Goal: Communication & Community: Share content

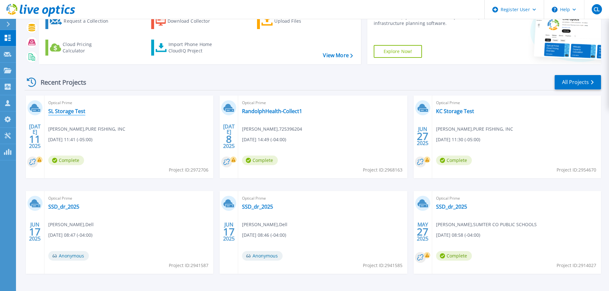
scroll to position [63, 0]
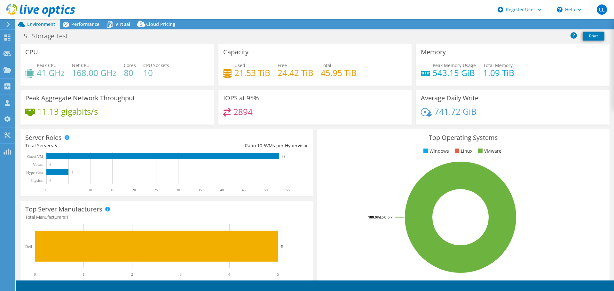
select select "USD"
click at [538, 26] on link "Share" at bounding box center [534, 25] width 26 height 10
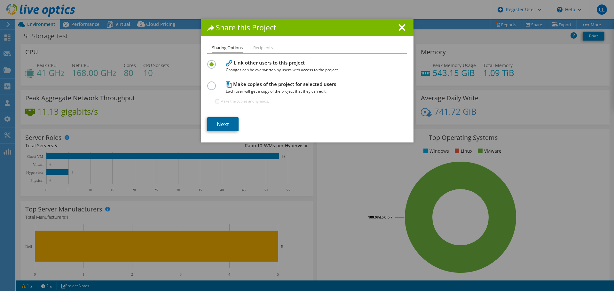
click at [222, 122] on link "Next" at bounding box center [222, 124] width 31 height 14
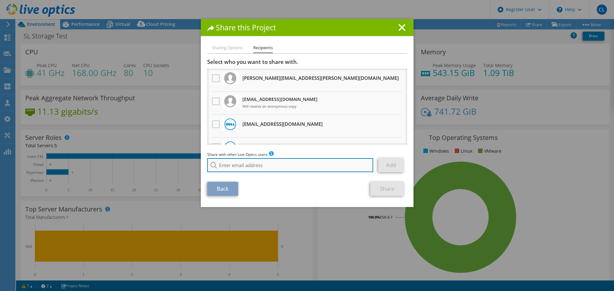
click at [251, 163] on input "search" at bounding box center [290, 165] width 166 height 14
paste input "Michaela.Sobczak@dell.com"
type input "Michaela.Sobczak@dell.com"
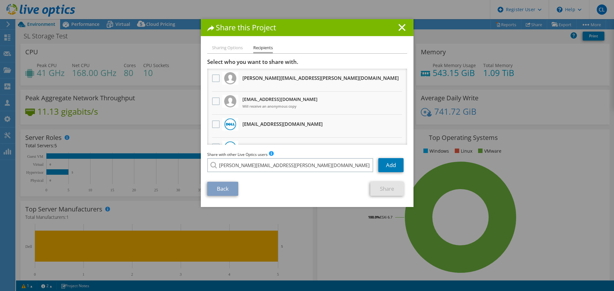
click at [232, 176] on div "Share with other Live Optics users Enter a single email address and click add. …" at bounding box center [307, 163] width 200 height 24
click at [383, 167] on link "Add" at bounding box center [390, 165] width 25 height 14
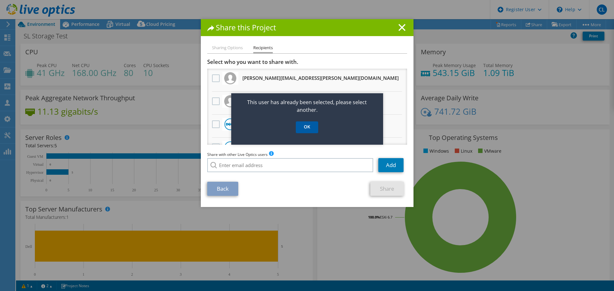
click at [308, 125] on link "OK" at bounding box center [307, 128] width 22 height 12
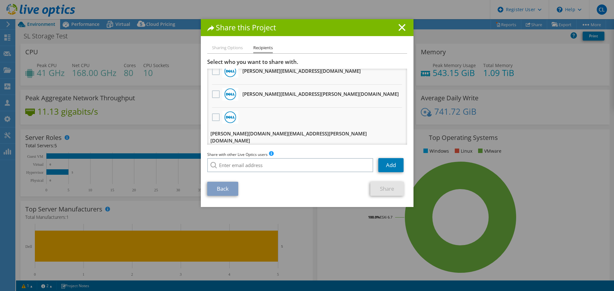
scroll to position [128, 0]
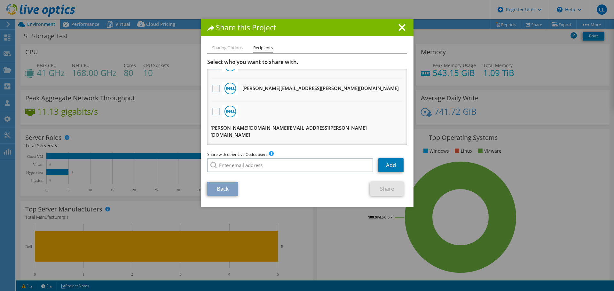
click at [212, 88] on label at bounding box center [216, 89] width 9 height 8
click at [0, 0] on input "checkbox" at bounding box center [0, 0] width 0 height 0
click at [378, 186] on link "Share" at bounding box center [387, 189] width 34 height 14
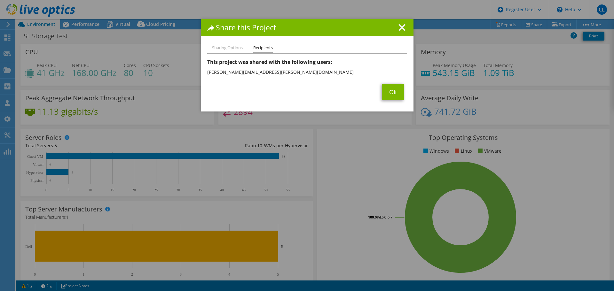
click at [399, 27] on line at bounding box center [402, 27] width 6 height 6
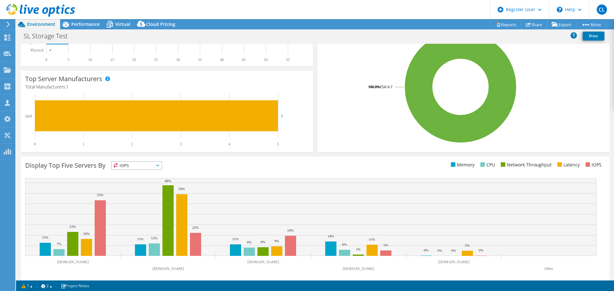
scroll to position [136, 0]
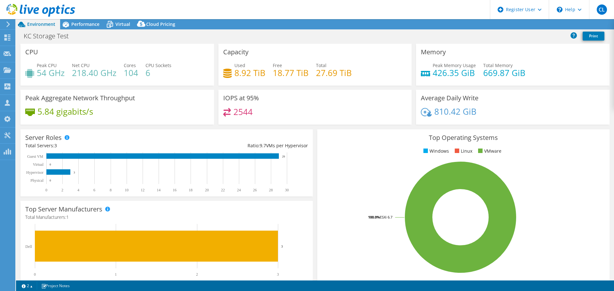
select select "USEast"
select select "USD"
click at [530, 25] on link "Share" at bounding box center [534, 25] width 26 height 10
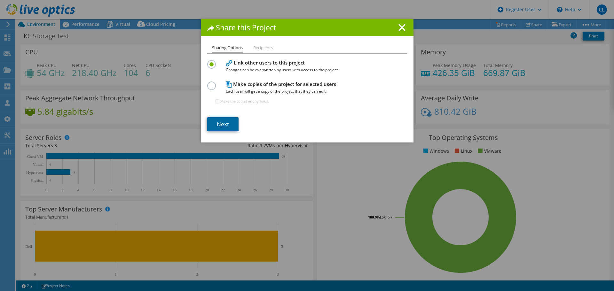
click at [229, 121] on link "Next" at bounding box center [222, 124] width 31 height 14
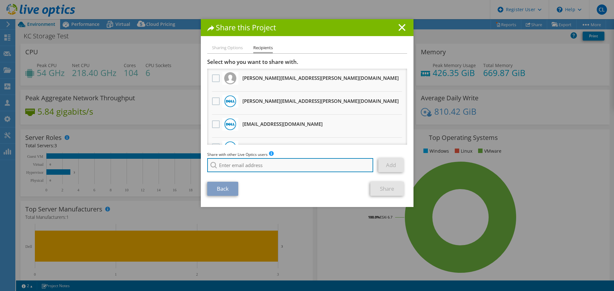
click at [240, 166] on input "search" at bounding box center [290, 165] width 166 height 14
paste input "Michaela.Sobczak@dell.com"
type input "Michaela.Sobczak@dell.com"
click at [277, 187] on div "Back Share" at bounding box center [307, 189] width 200 height 14
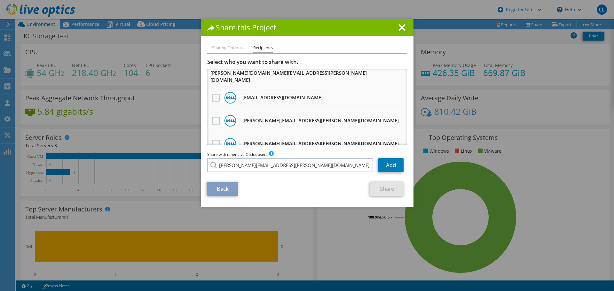
scroll to position [224, 0]
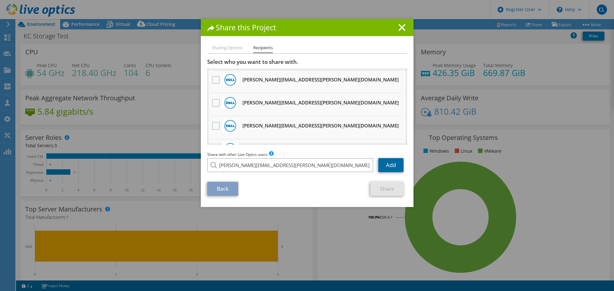
click at [385, 167] on link "Add" at bounding box center [390, 165] width 25 height 14
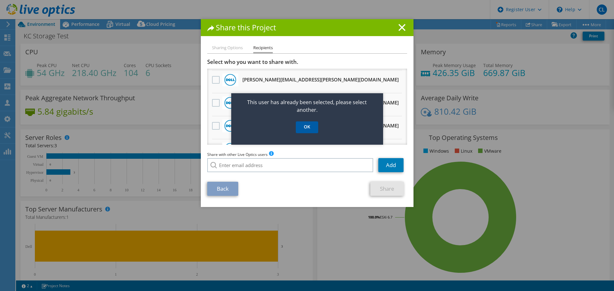
click at [309, 125] on link "OK" at bounding box center [307, 128] width 22 height 12
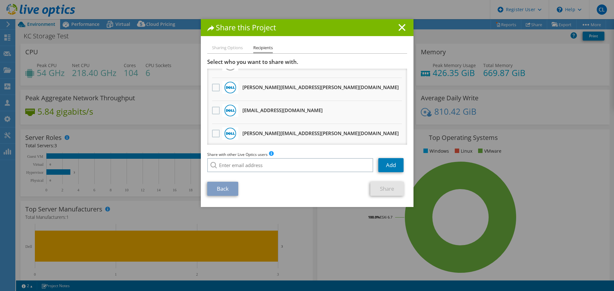
scroll to position [0, 0]
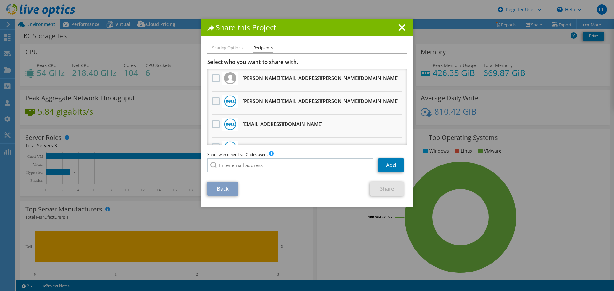
click at [213, 102] on label at bounding box center [216, 102] width 9 height 8
click at [0, 0] on input "checkbox" at bounding box center [0, 0] width 0 height 0
click at [380, 186] on link "Share" at bounding box center [387, 189] width 34 height 14
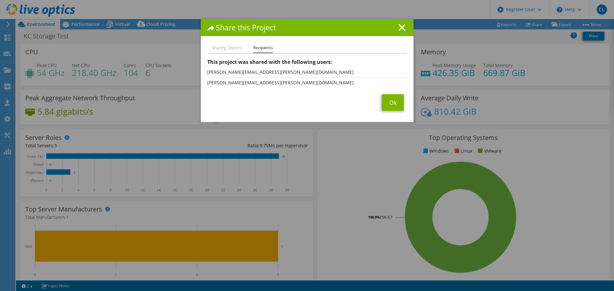
click at [398, 29] on icon at bounding box center [401, 27] width 7 height 7
